Goal: Check status: Check status

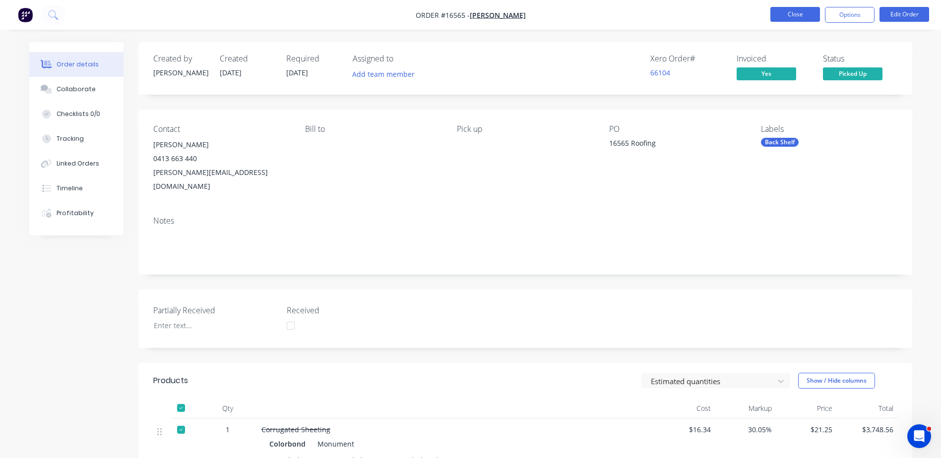
click at [786, 12] on button "Close" at bounding box center [795, 14] width 50 height 15
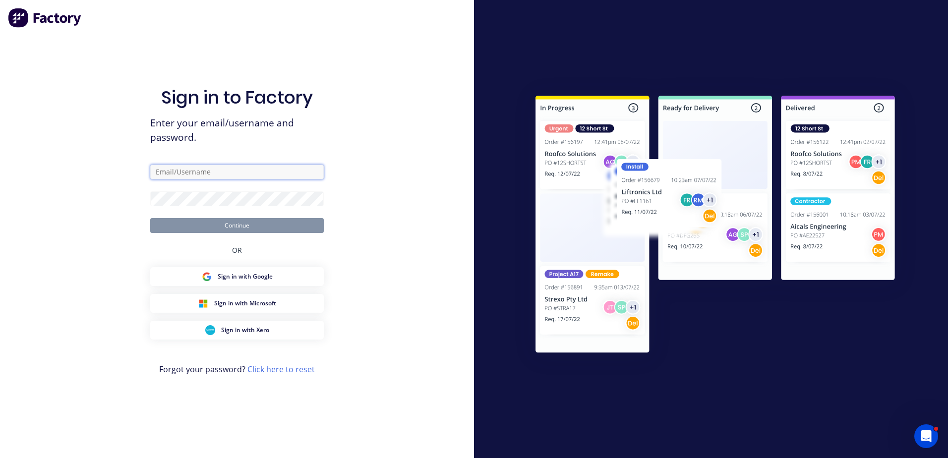
type input "[PERSON_NAME][EMAIL_ADDRESS][DOMAIN_NAME]"
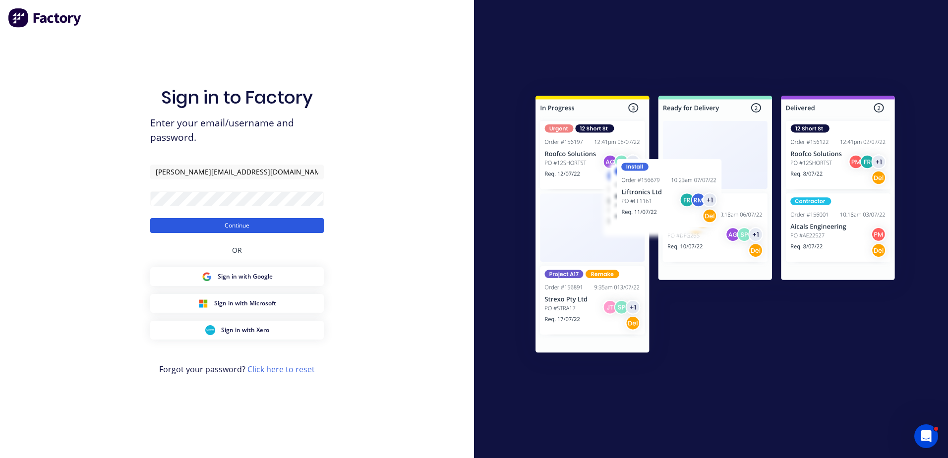
click at [227, 232] on button "Continue" at bounding box center [237, 225] width 174 height 15
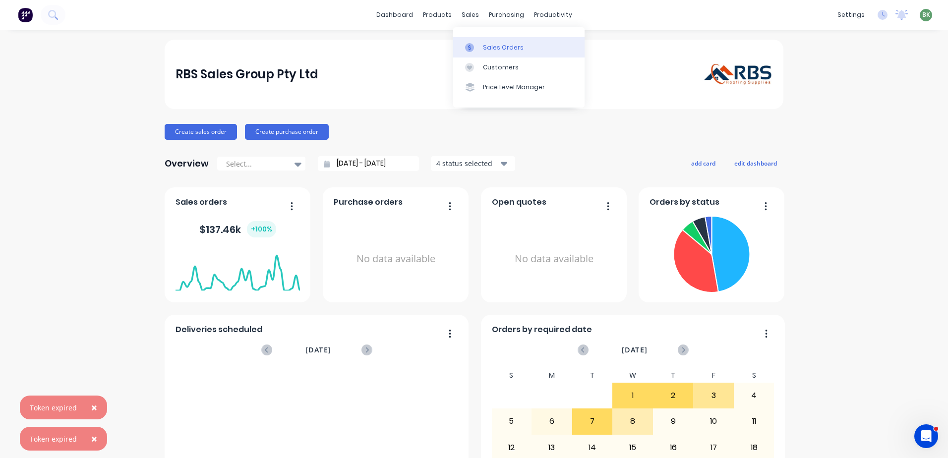
click at [509, 46] on div "Sales Orders" at bounding box center [503, 47] width 41 height 9
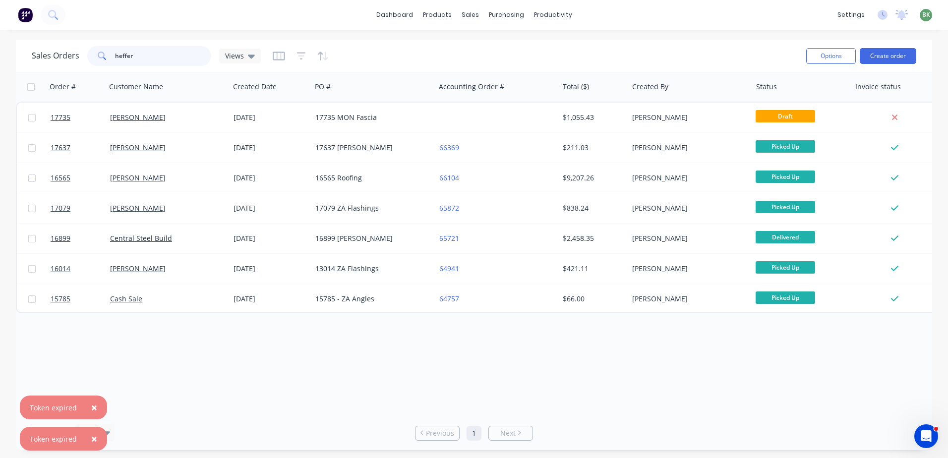
drag, startPoint x: 145, startPoint y: 57, endPoint x: 90, endPoint y: 59, distance: 55.6
click at [90, 59] on div "heffer" at bounding box center [149, 56] width 124 height 20
type input "cmp"
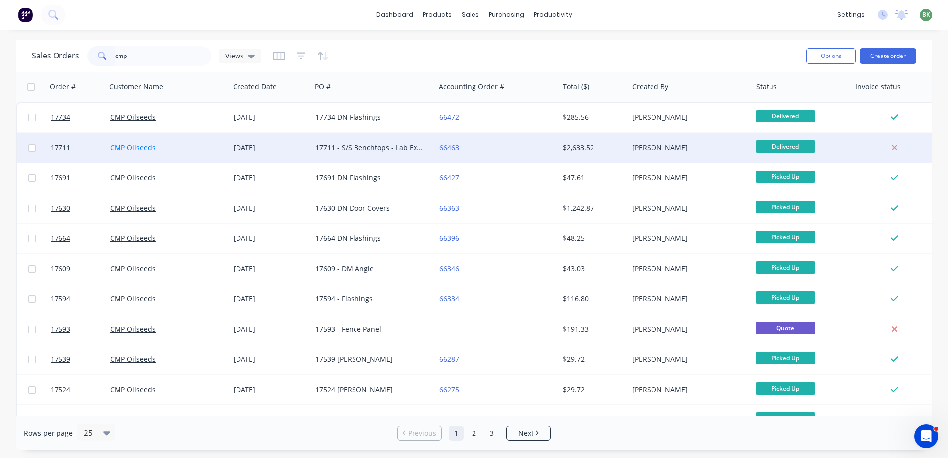
click at [141, 146] on link "CMP Oilseeds" at bounding box center [133, 147] width 46 height 9
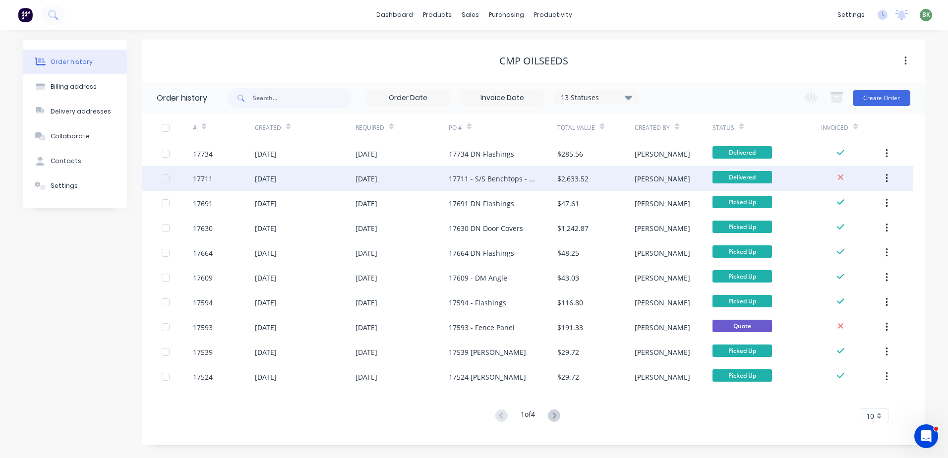
click at [482, 176] on div "17711 - S/S Benchtops - Lab Extension" at bounding box center [493, 179] width 89 height 10
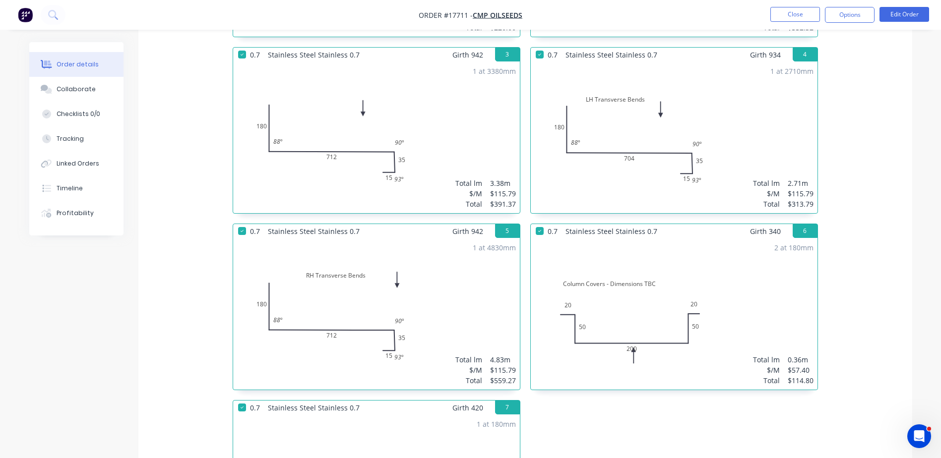
scroll to position [496, 0]
